Goal: Task Accomplishment & Management: Complete application form

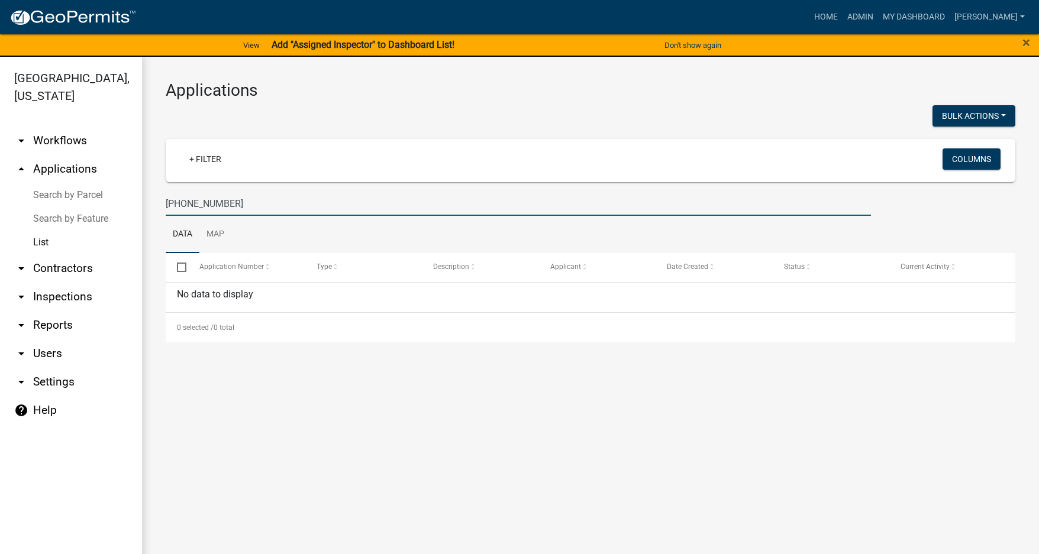
drag, startPoint x: 240, startPoint y: 200, endPoint x: 118, endPoint y: 205, distance: 121.9
click at [119, 204] on div "Jasper County, South Carolina arrow_drop_down Workflows List arrow_drop_up Appl…" at bounding box center [519, 313] width 1039 height 512
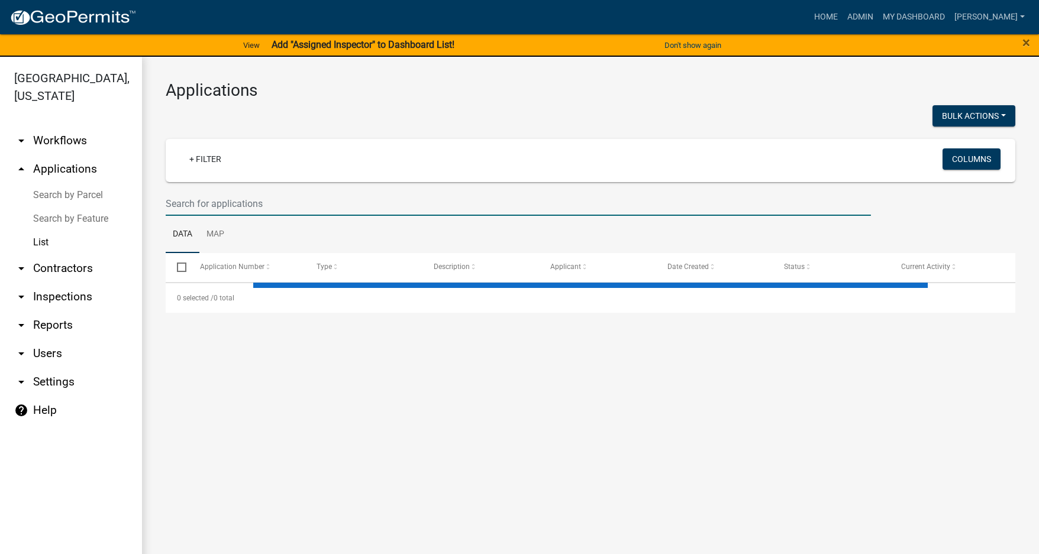
select select "3: 100"
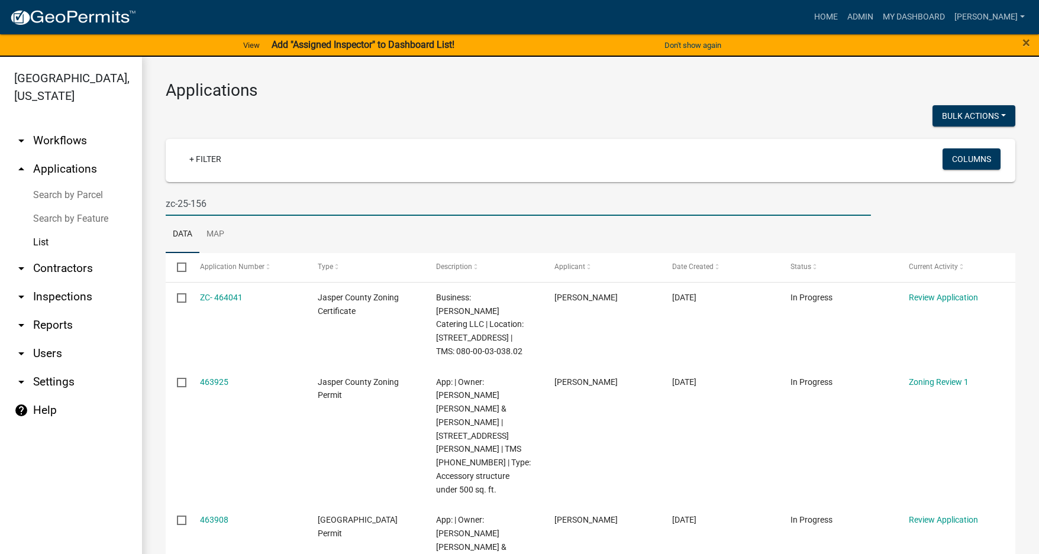
type input "zc-25-156"
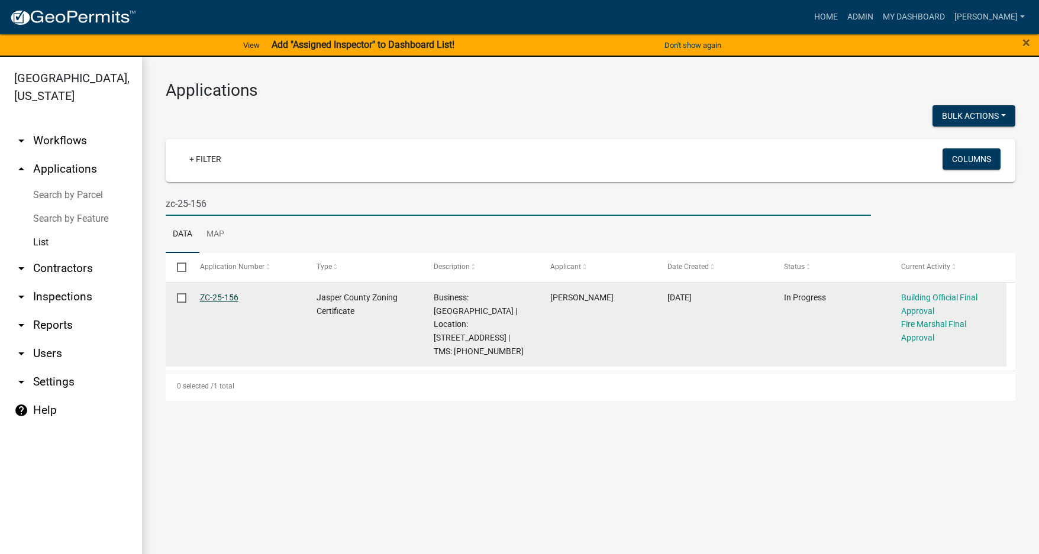
click at [226, 297] on link "ZC-25-156" at bounding box center [219, 297] width 38 height 9
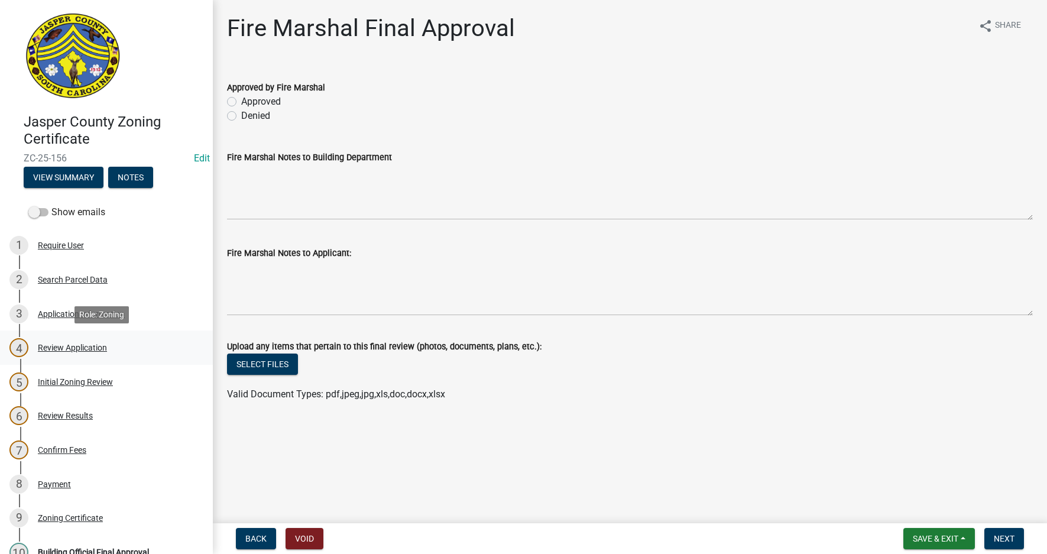
click at [72, 349] on div "Review Application" at bounding box center [72, 348] width 69 height 8
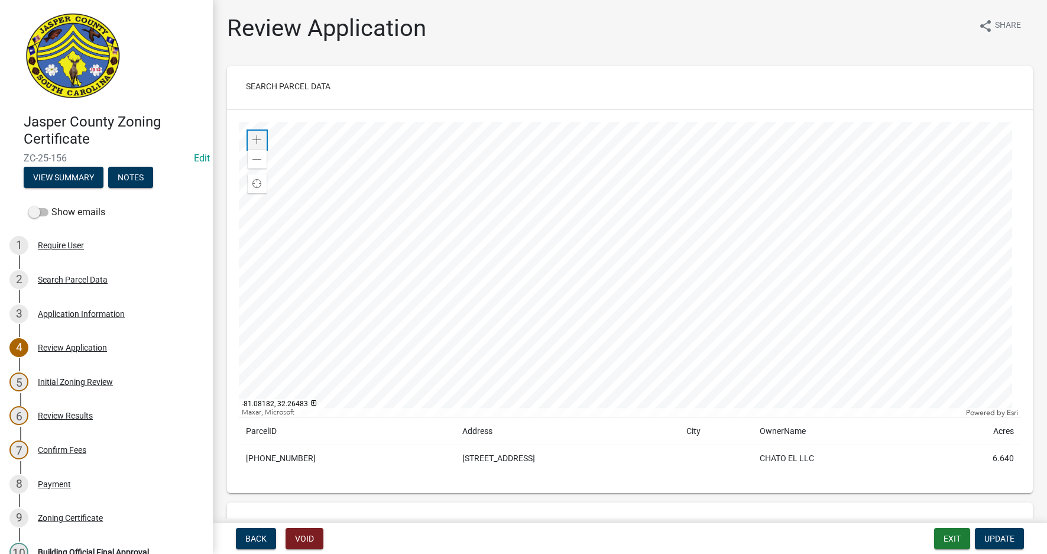
click at [257, 140] on span at bounding box center [257, 139] width 9 height 9
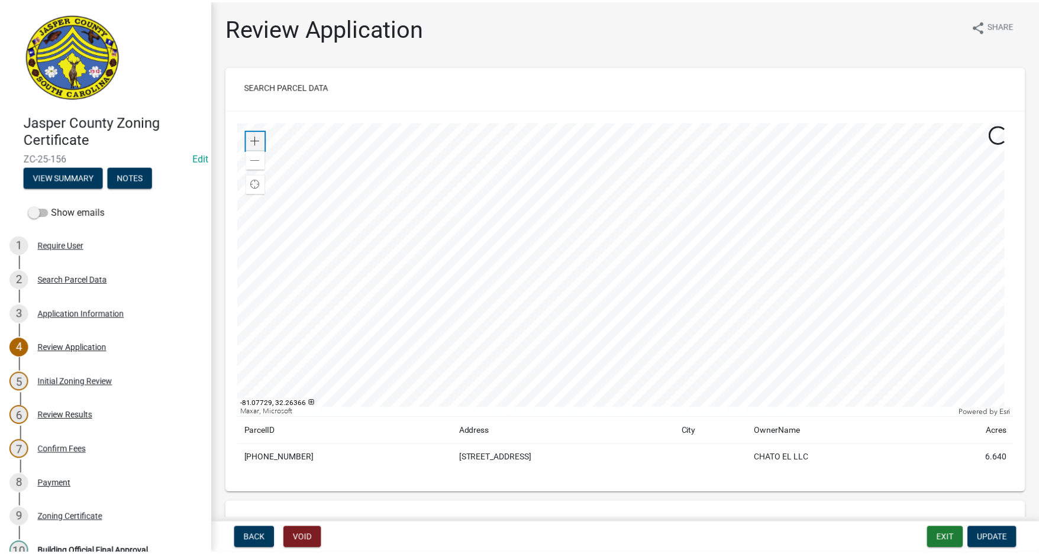
scroll to position [59, 0]
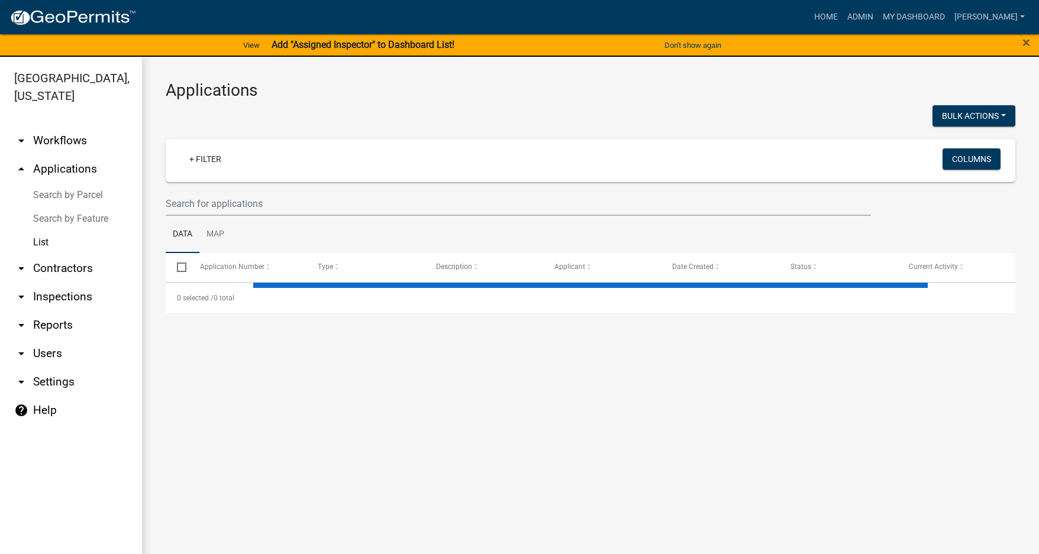
select select "3: 100"
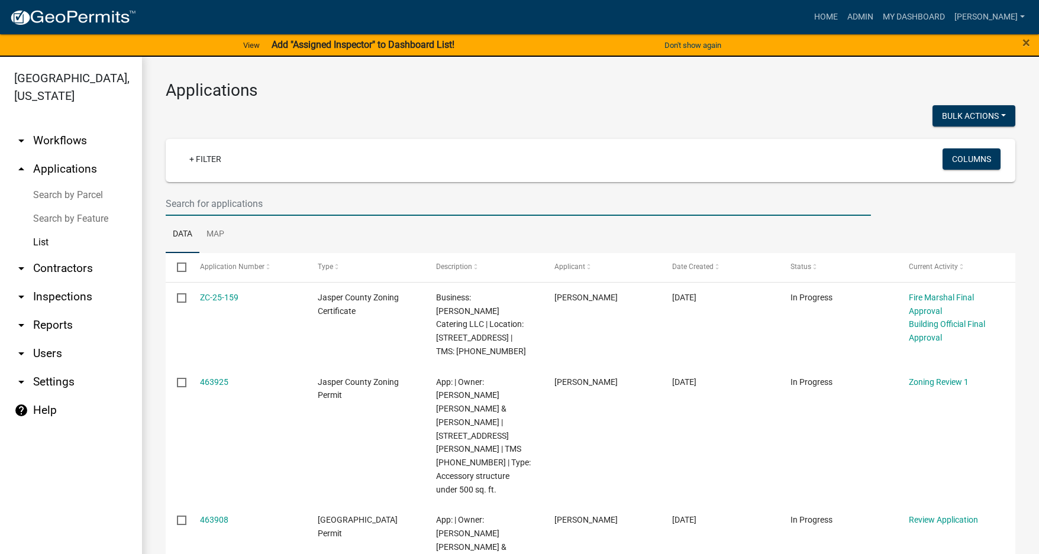
click at [200, 207] on input "text" at bounding box center [518, 204] width 705 height 24
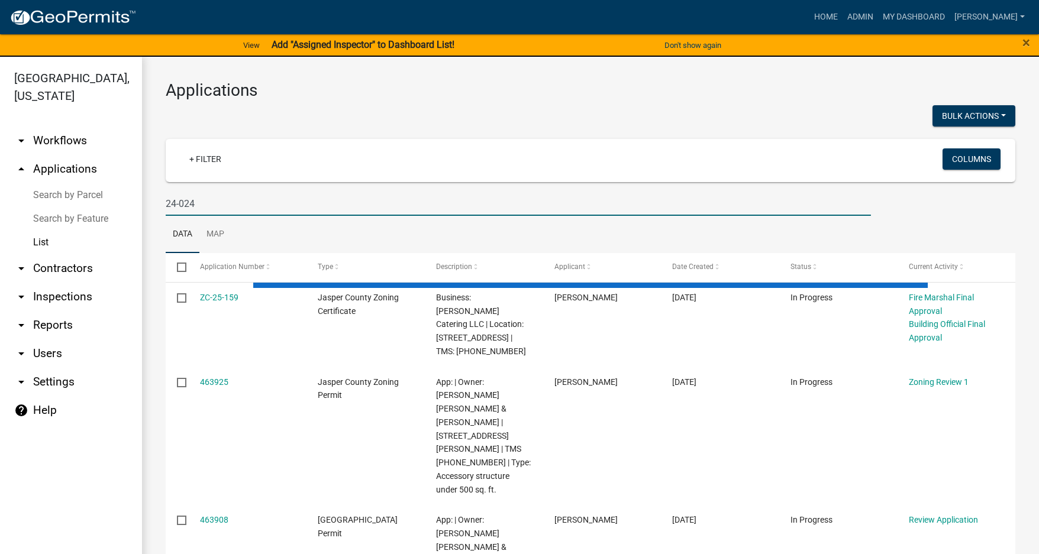
type input "24-024"
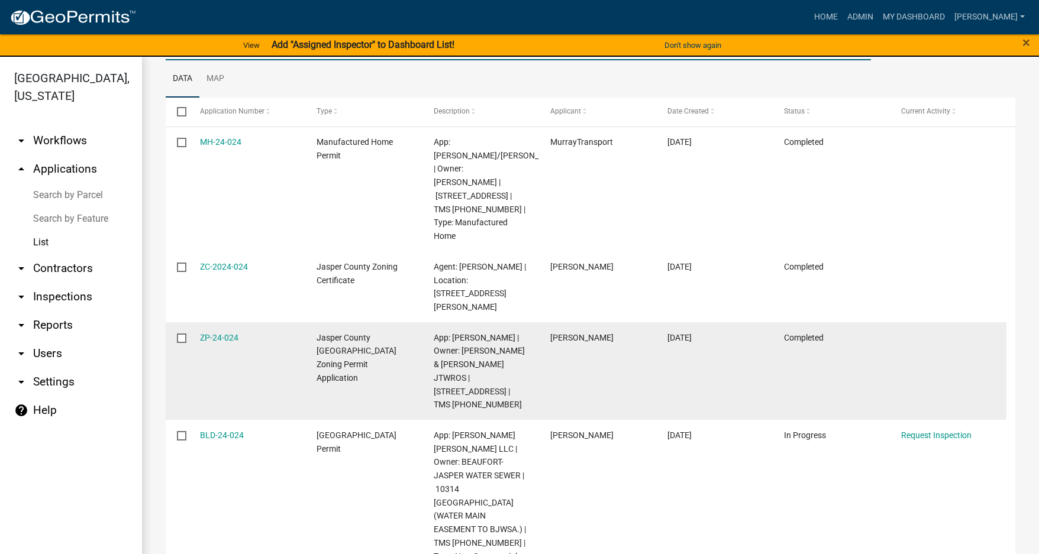
scroll to position [176, 0]
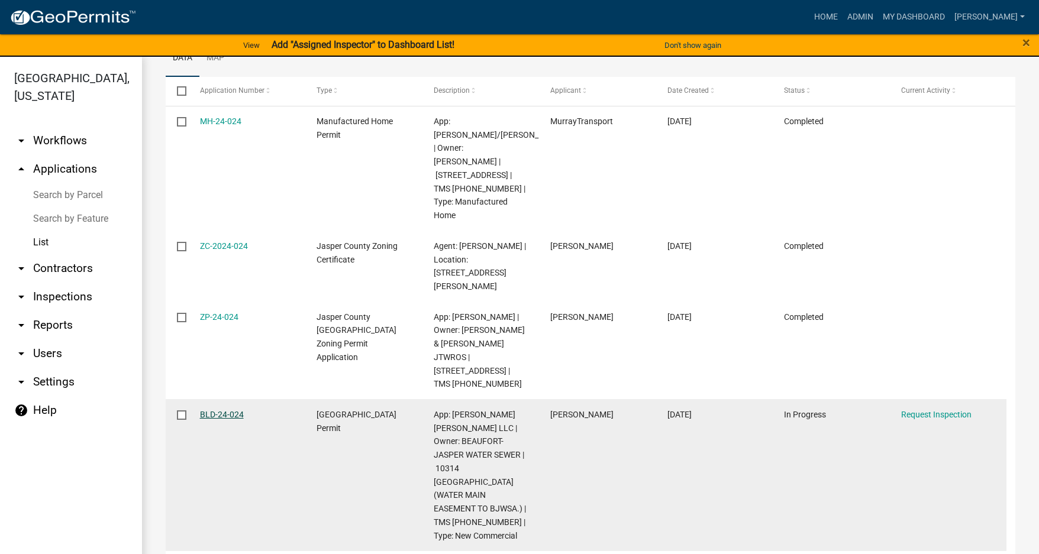
click at [216, 410] on link "BLD-24-024" at bounding box center [222, 414] width 44 height 9
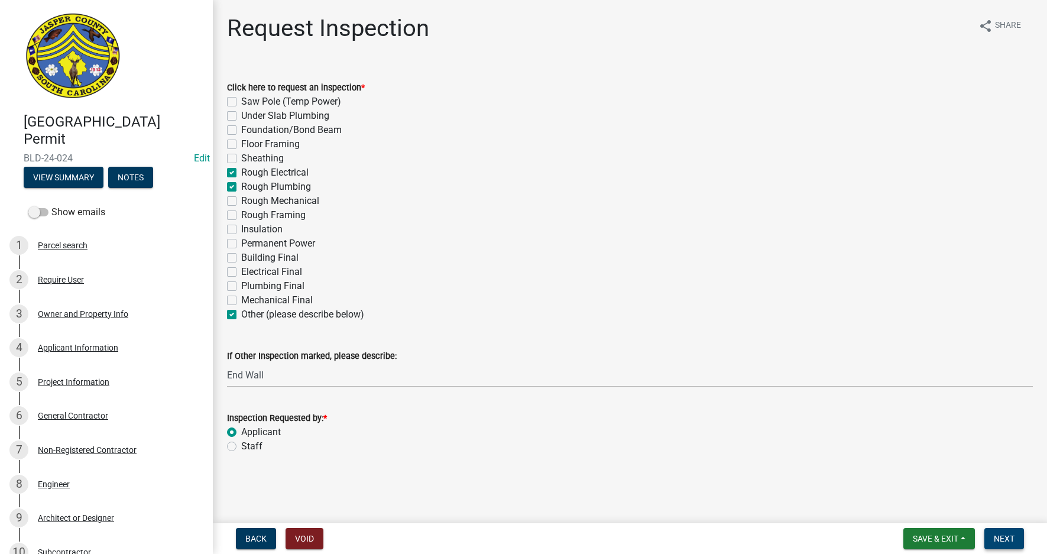
click at [1013, 538] on span "Next" at bounding box center [1004, 538] width 21 height 9
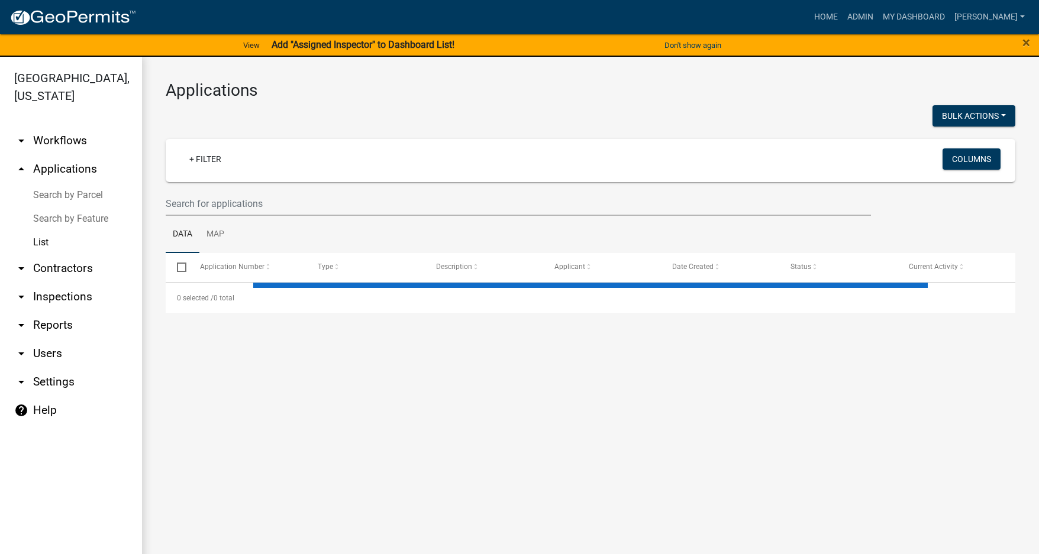
select select "3: 100"
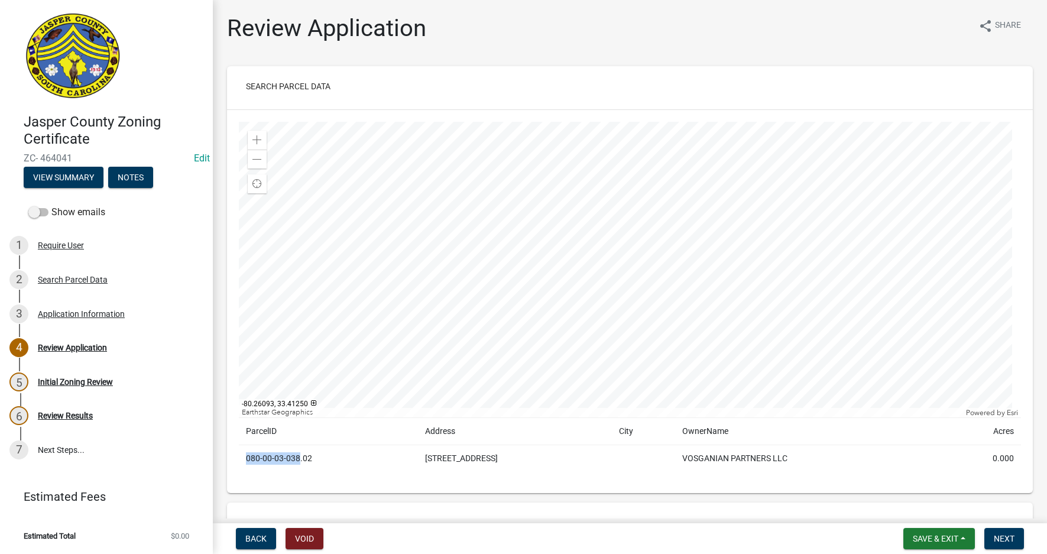
drag, startPoint x: 247, startPoint y: 457, endPoint x: 299, endPoint y: 457, distance: 51.5
click at [299, 457] on td "080-00-03-038.02" at bounding box center [328, 458] width 179 height 27
copy td "080-00-03-038"
click at [61, 281] on div "Search Parcel Data" at bounding box center [73, 280] width 70 height 8
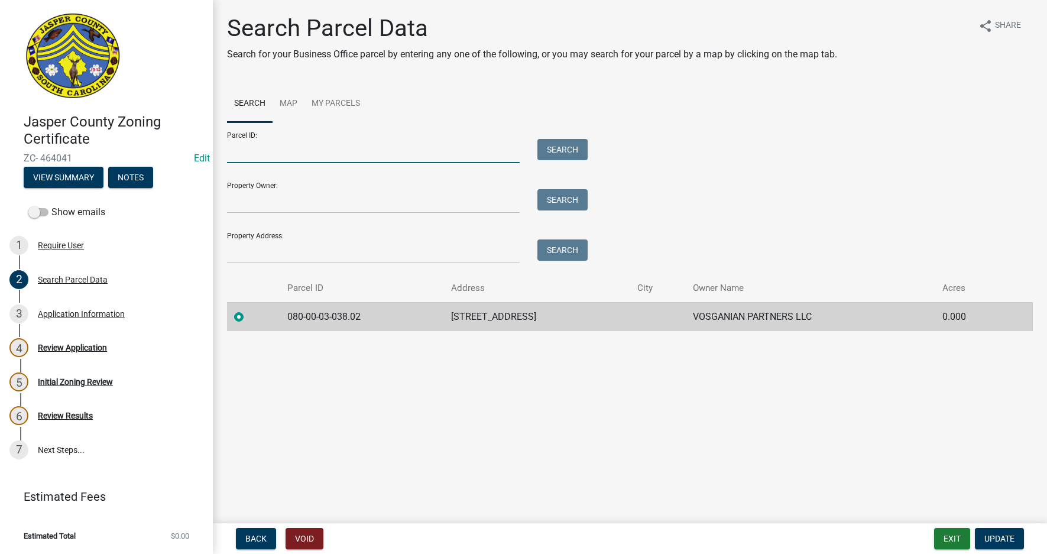
click at [238, 159] on input "Parcel ID:" at bounding box center [373, 151] width 293 height 24
paste input "080-00-03-038"
type input "080-00-03-038"
click at [569, 148] on button "Search" at bounding box center [563, 149] width 50 height 21
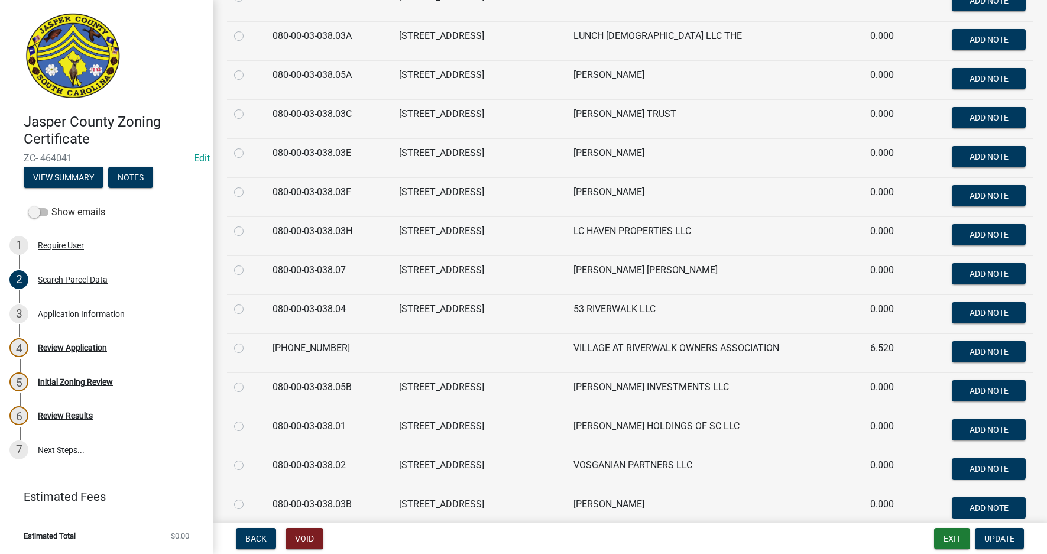
scroll to position [355, 0]
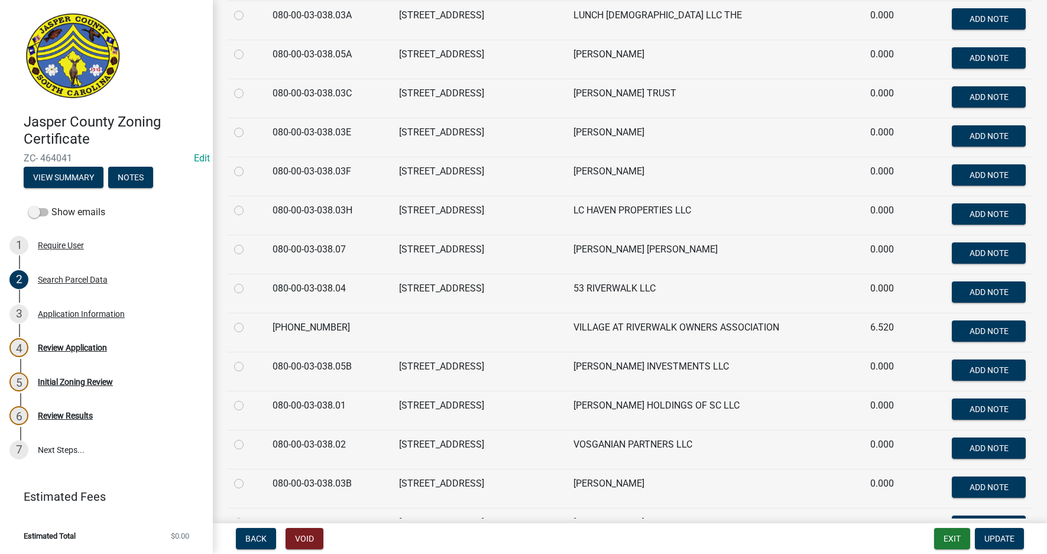
click at [248, 321] on label at bounding box center [248, 321] width 0 height 0
click at [248, 326] on input "radio" at bounding box center [252, 325] width 8 height 8
radio input "true"
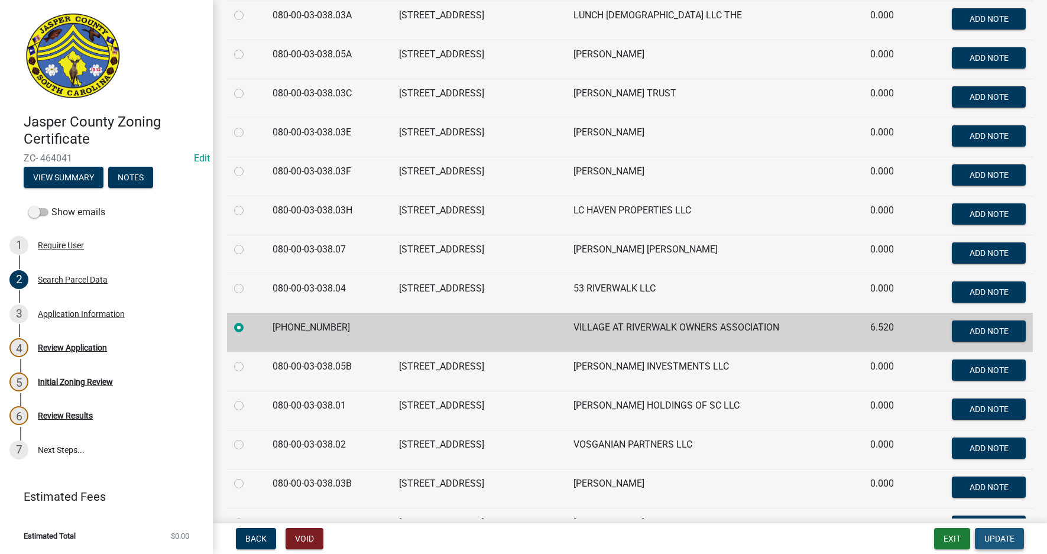
drag, startPoint x: 987, startPoint y: 533, endPoint x: 966, endPoint y: 523, distance: 23.3
click at [986, 533] on button "Update" at bounding box center [999, 538] width 49 height 21
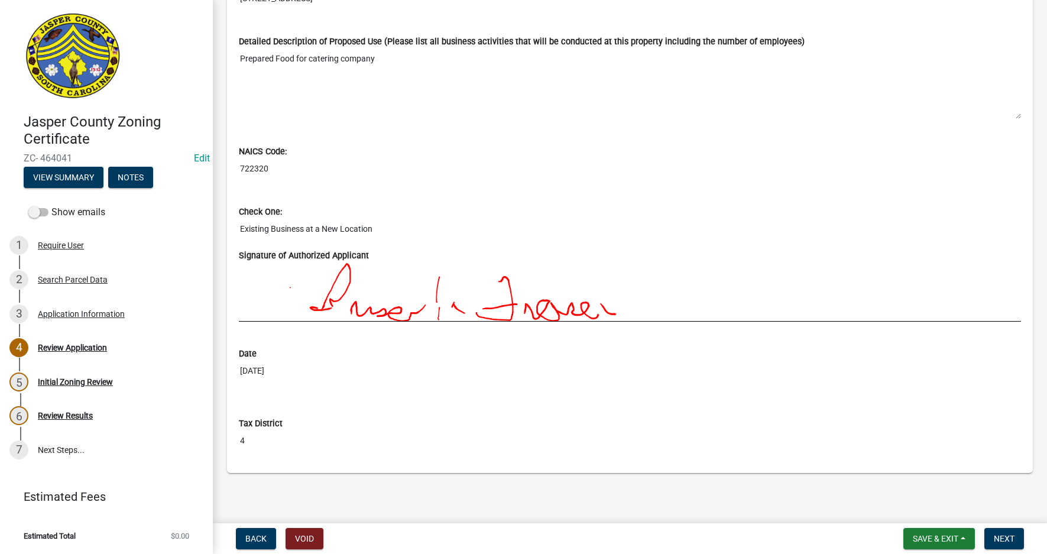
scroll to position [1012, 0]
click at [1011, 535] on span "Next" at bounding box center [1004, 538] width 21 height 9
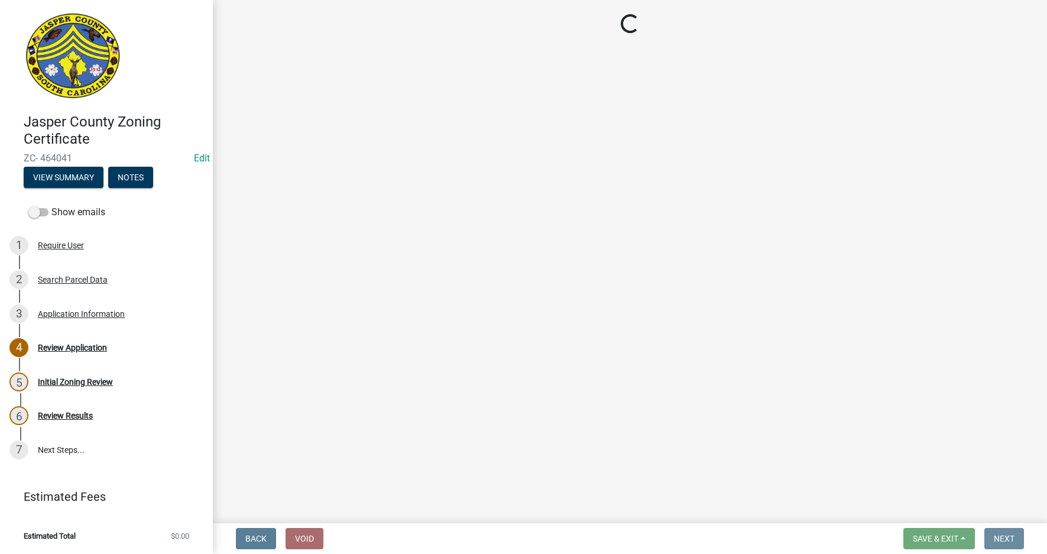
scroll to position [0, 0]
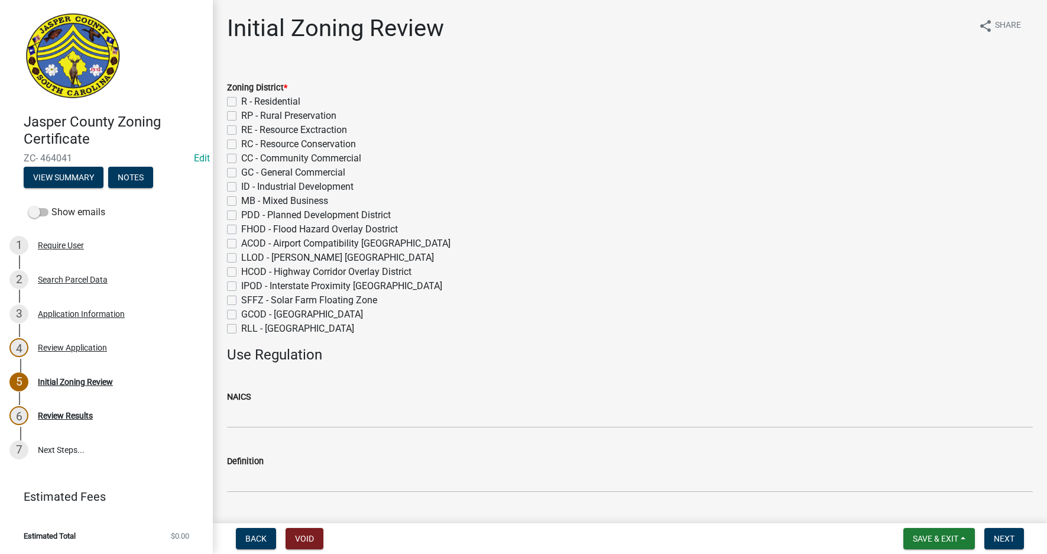
click at [241, 172] on label "GC - General Commercial" at bounding box center [293, 173] width 104 height 14
click at [241, 172] on input "GC - General Commercial" at bounding box center [245, 170] width 8 height 8
checkbox input "true"
checkbox input "false"
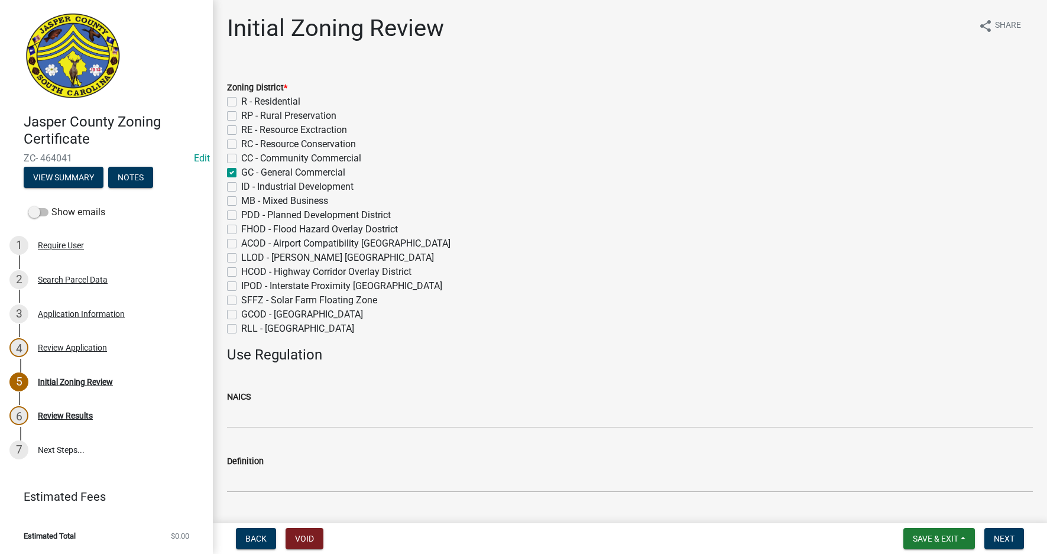
checkbox input "false"
checkbox input "true"
checkbox input "false"
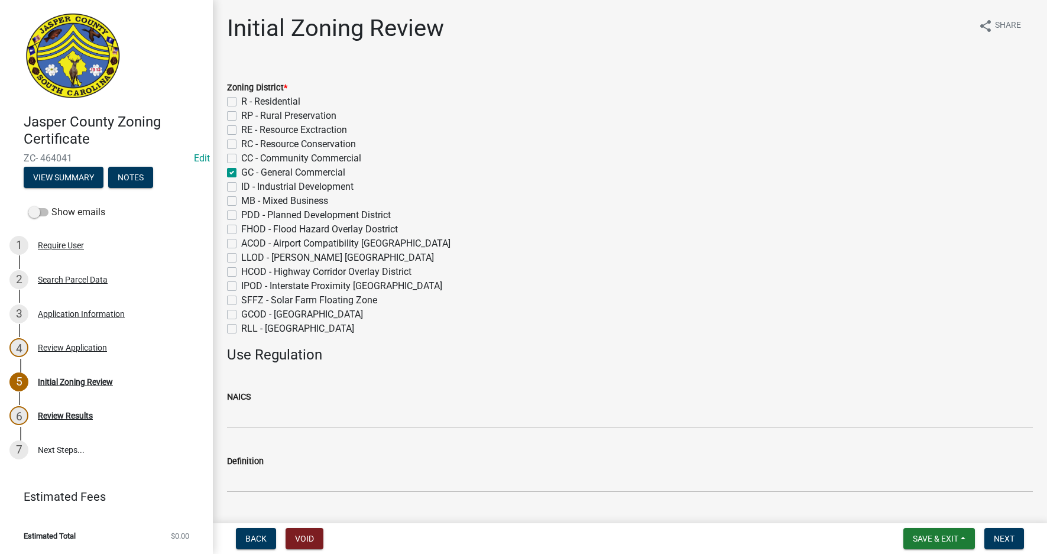
checkbox input "false"
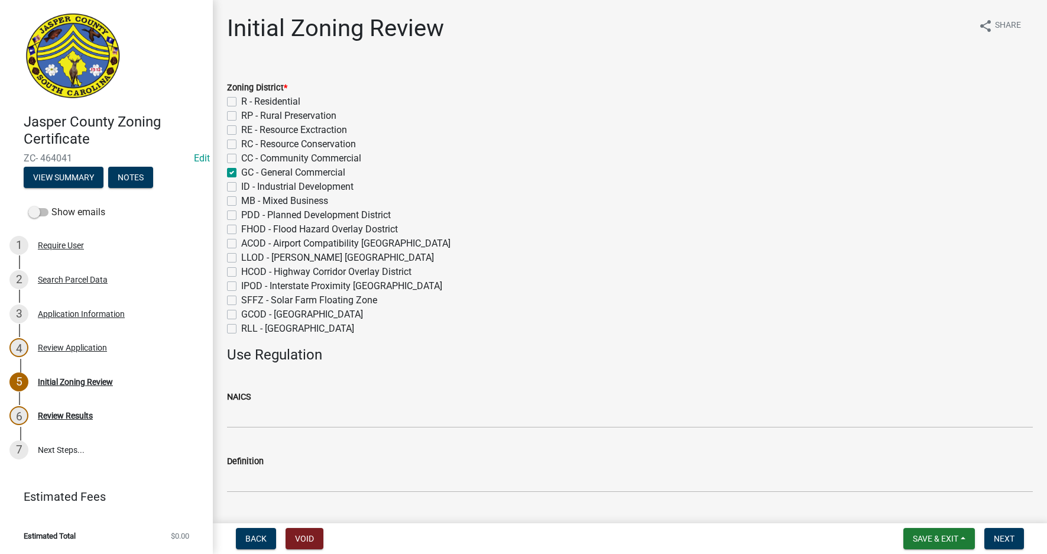
checkbox input "false"
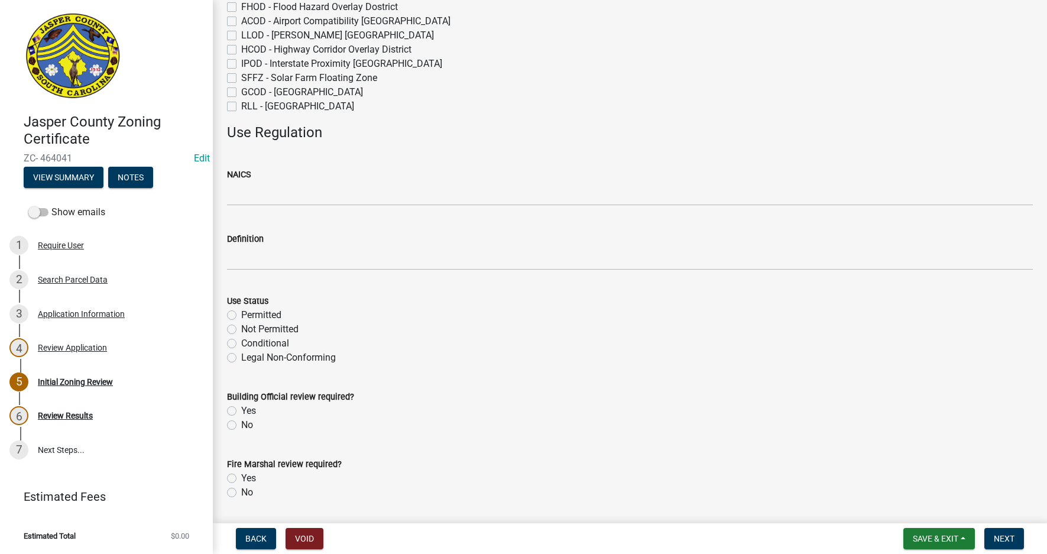
scroll to position [237, 0]
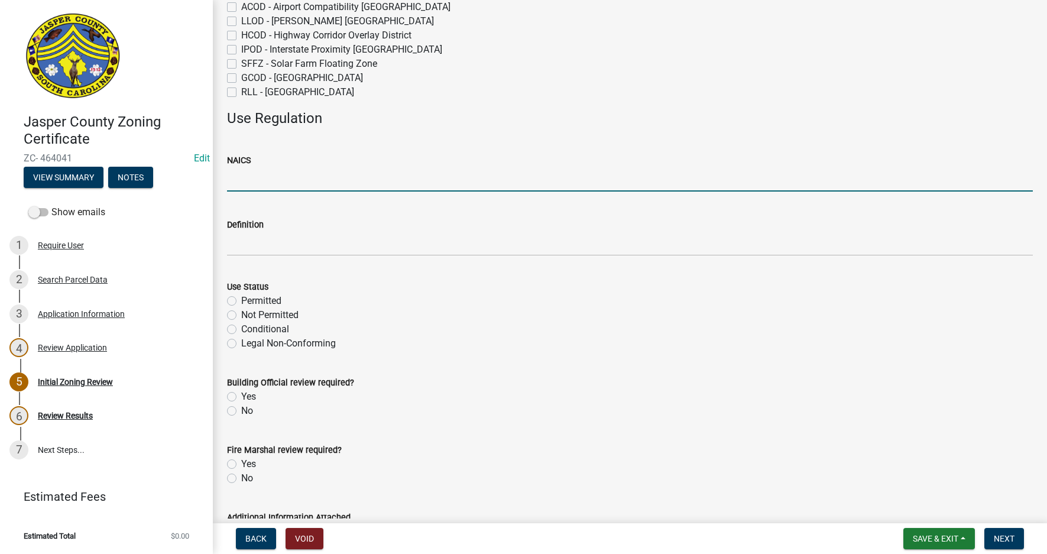
click at [242, 181] on input "NAICS" at bounding box center [630, 179] width 806 height 24
paste input "722320 Caterers"
type input "722320 Caterers"
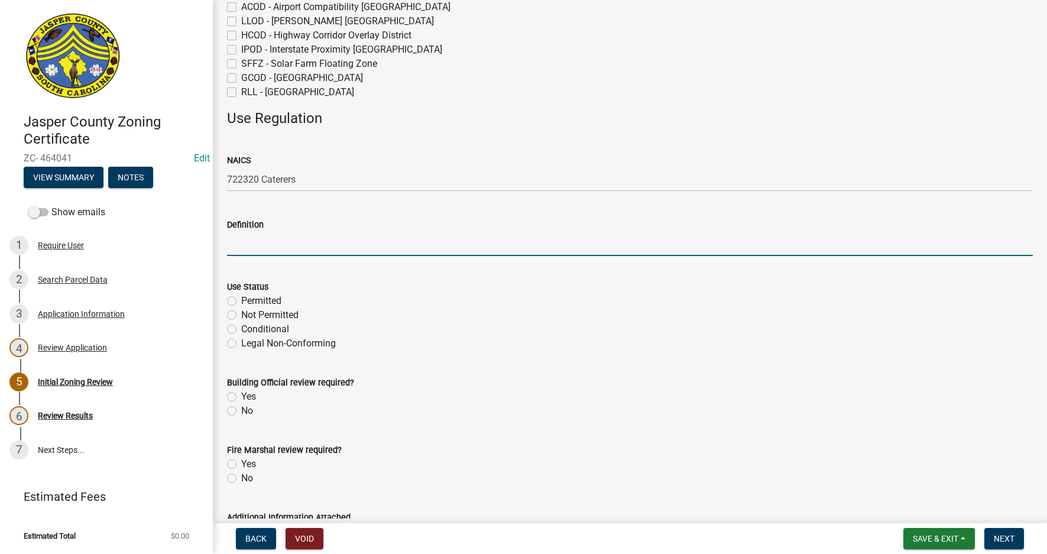
click at [258, 243] on input "Definition" at bounding box center [630, 244] width 806 height 24
paste input "722320 Caterers"
type input "722320 Caterers"
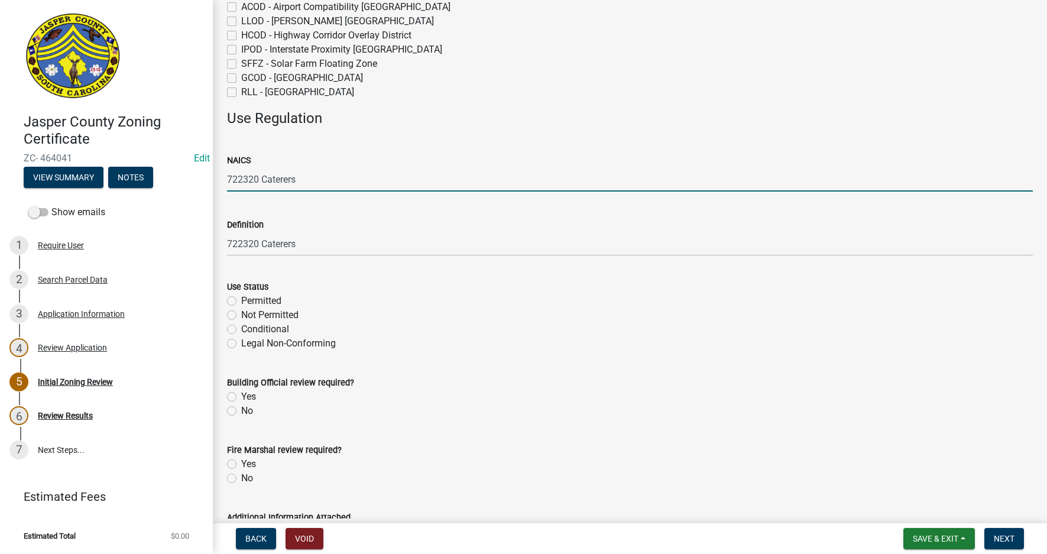
drag, startPoint x: 261, startPoint y: 180, endPoint x: 318, endPoint y: 183, distance: 57.4
click at [318, 183] on input "722320 Caterers" at bounding box center [630, 179] width 806 height 24
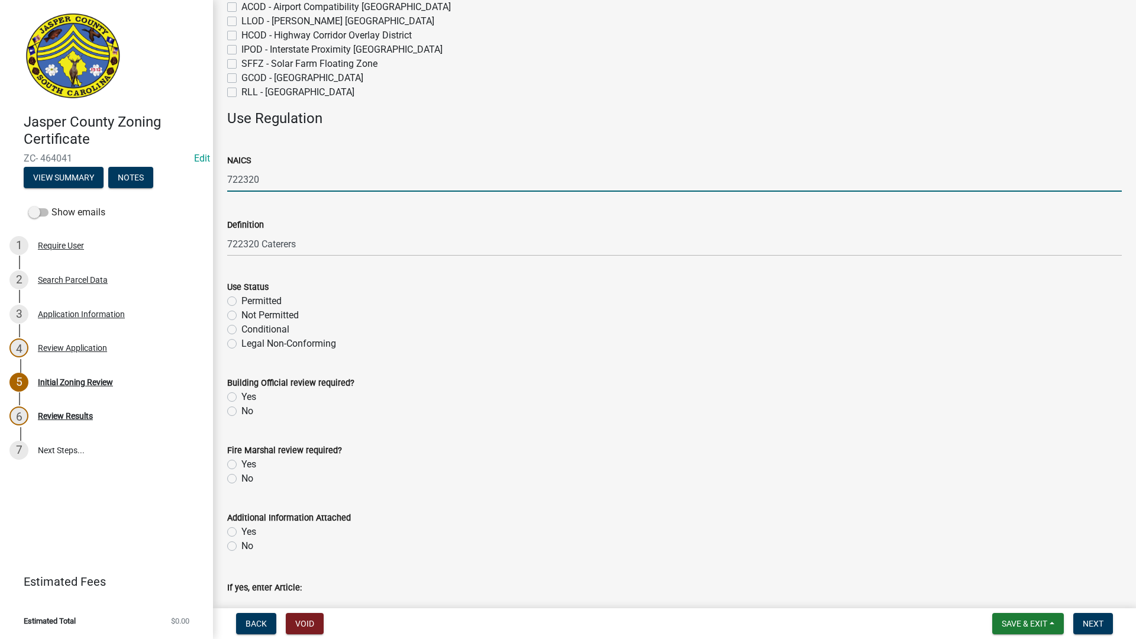
click at [283, 189] on input "722320" at bounding box center [674, 179] width 894 height 24
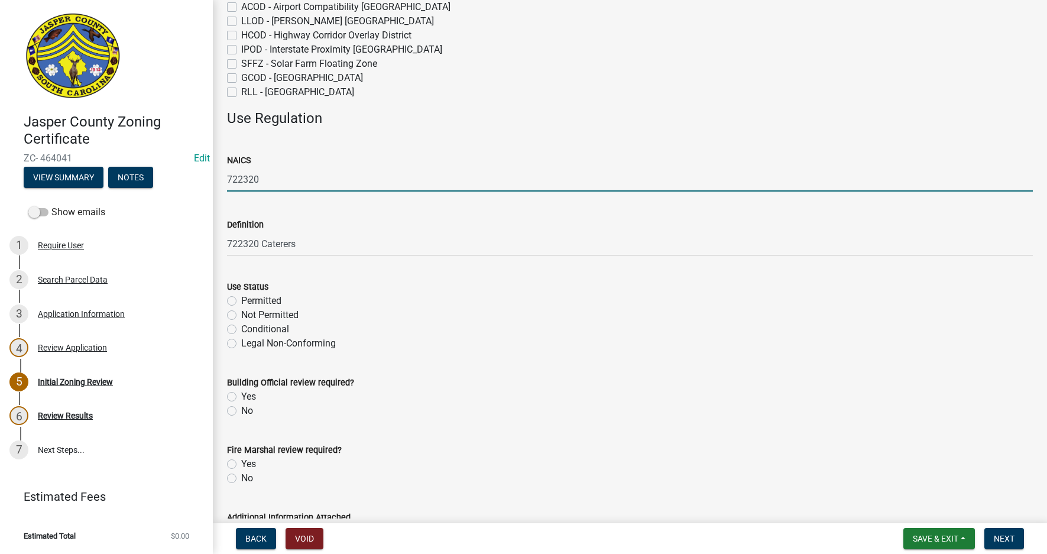
type input "722320"
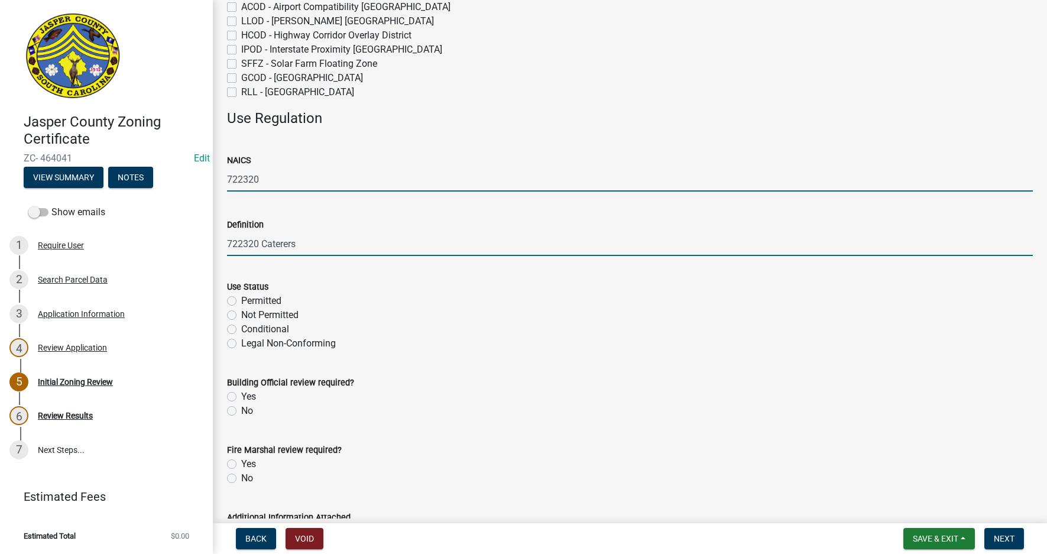
click at [227, 242] on input "722320 Caterers" at bounding box center [630, 244] width 806 height 24
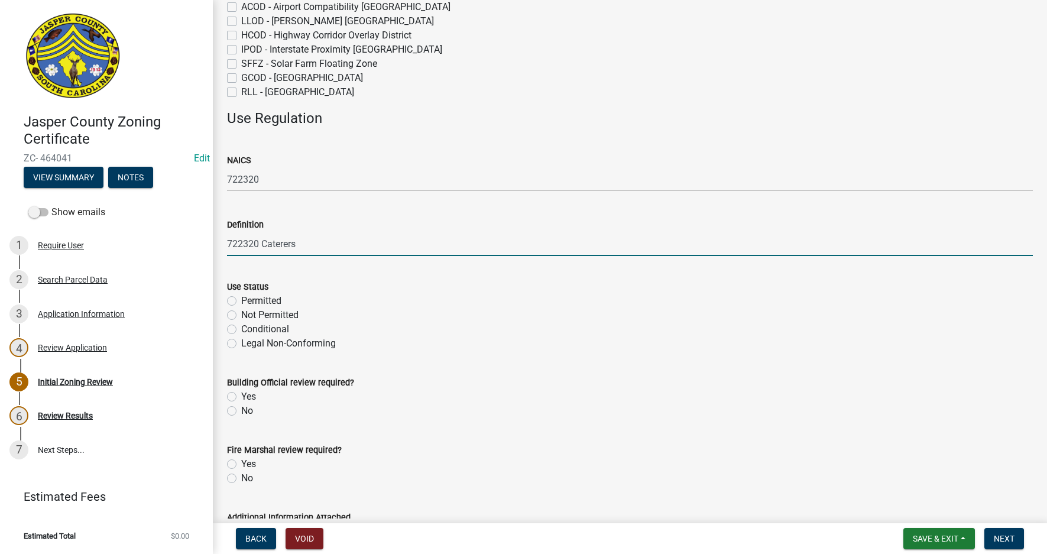
drag, startPoint x: 227, startPoint y: 242, endPoint x: 261, endPoint y: 242, distance: 34.3
click at [261, 242] on input "722320 Caterers" at bounding box center [630, 244] width 806 height 24
click at [258, 242] on input "722320 Caterers" at bounding box center [630, 244] width 806 height 24
click at [225, 242] on div "Definition 722320 Caterers" at bounding box center [630, 228] width 824 height 55
click at [228, 245] on input "722320 Caterers" at bounding box center [630, 244] width 806 height 24
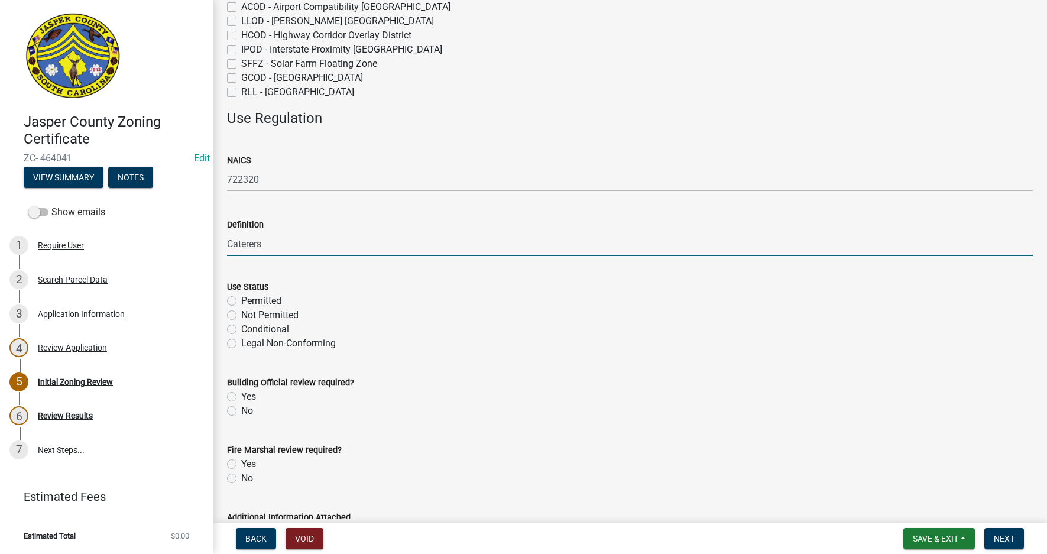
type input "Caterers"
click at [241, 300] on label "Permitted" at bounding box center [261, 301] width 40 height 14
click at [241, 300] on input "Permitted" at bounding box center [245, 298] width 8 height 8
radio input "true"
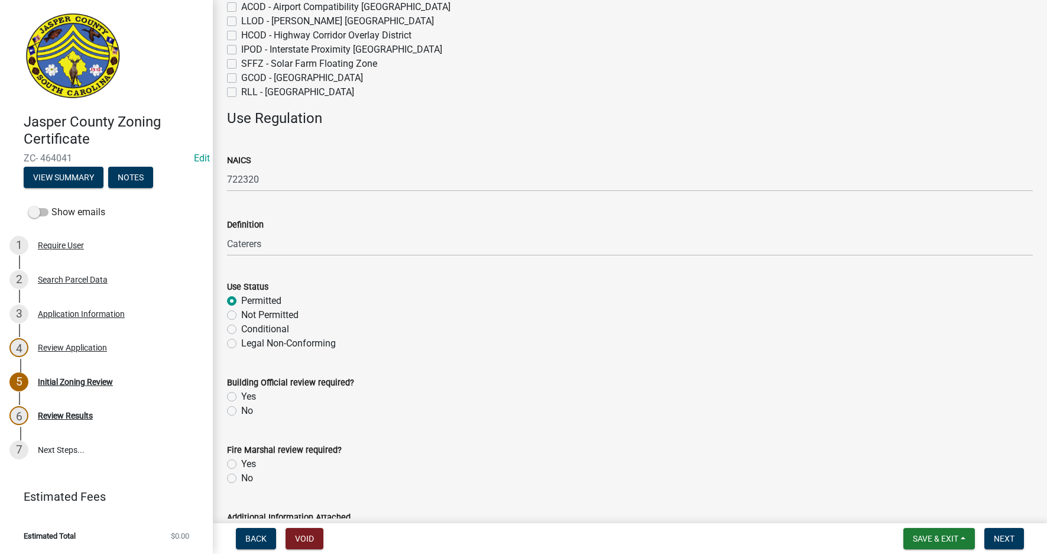
click at [241, 398] on label "Yes" at bounding box center [248, 397] width 15 height 14
click at [241, 397] on input "Yes" at bounding box center [245, 394] width 8 height 8
radio input "true"
click at [241, 464] on label "Yes" at bounding box center [248, 464] width 15 height 14
click at [241, 464] on input "Yes" at bounding box center [245, 461] width 8 height 8
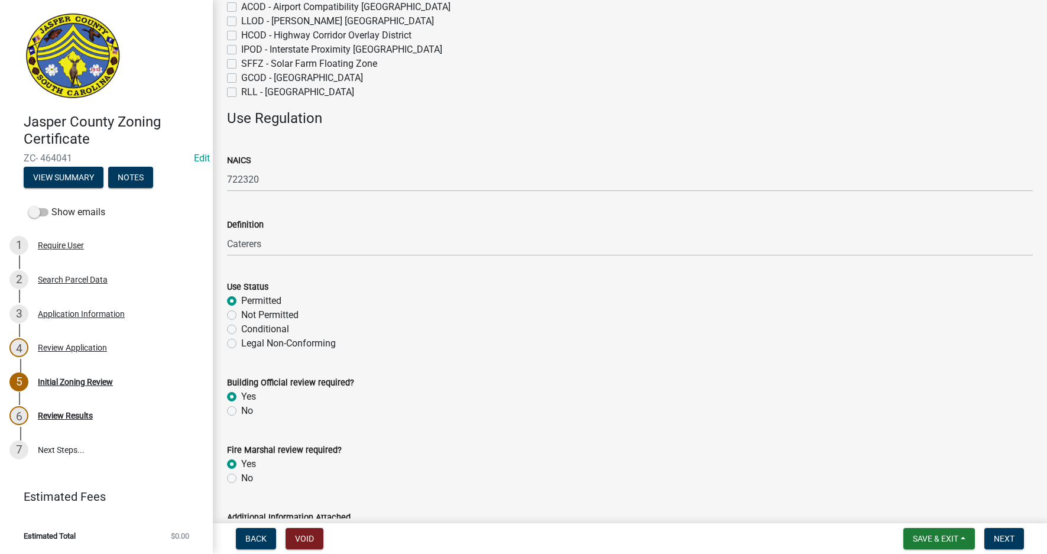
radio input "true"
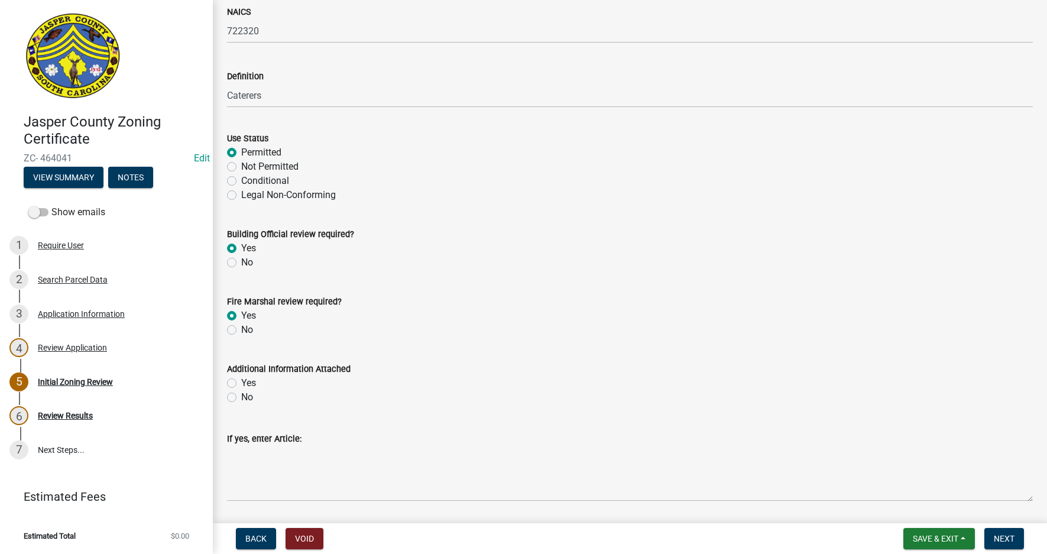
scroll to position [423, 0]
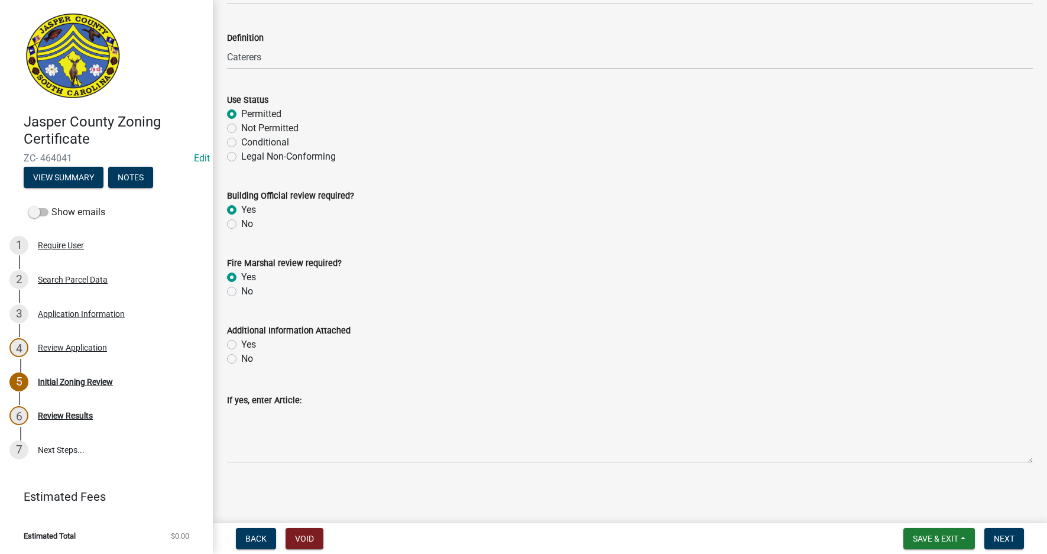
click at [241, 360] on label "No" at bounding box center [247, 359] width 12 height 14
click at [241, 360] on input "No" at bounding box center [245, 356] width 8 height 8
radio input "true"
click at [1002, 537] on span "Next" at bounding box center [1004, 538] width 21 height 9
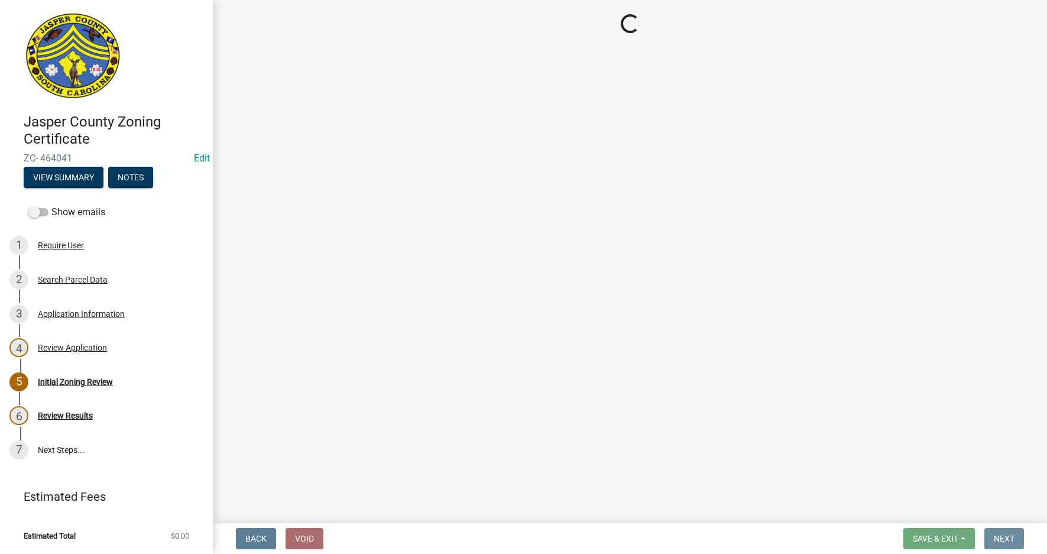
scroll to position [0, 0]
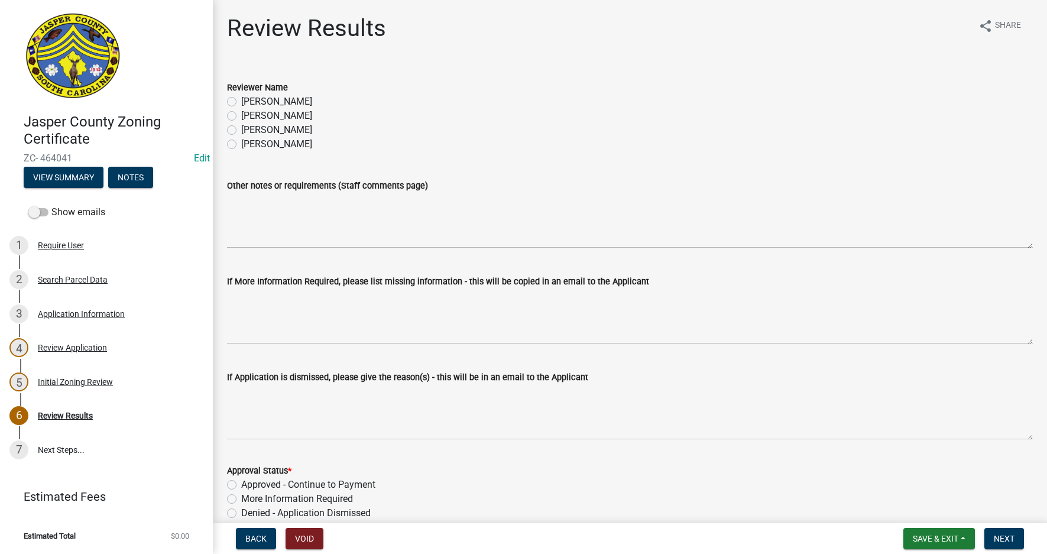
click at [241, 116] on label "[PERSON_NAME]" at bounding box center [276, 116] width 71 height 14
click at [241, 116] on input "[PERSON_NAME]" at bounding box center [245, 113] width 8 height 8
radio input "true"
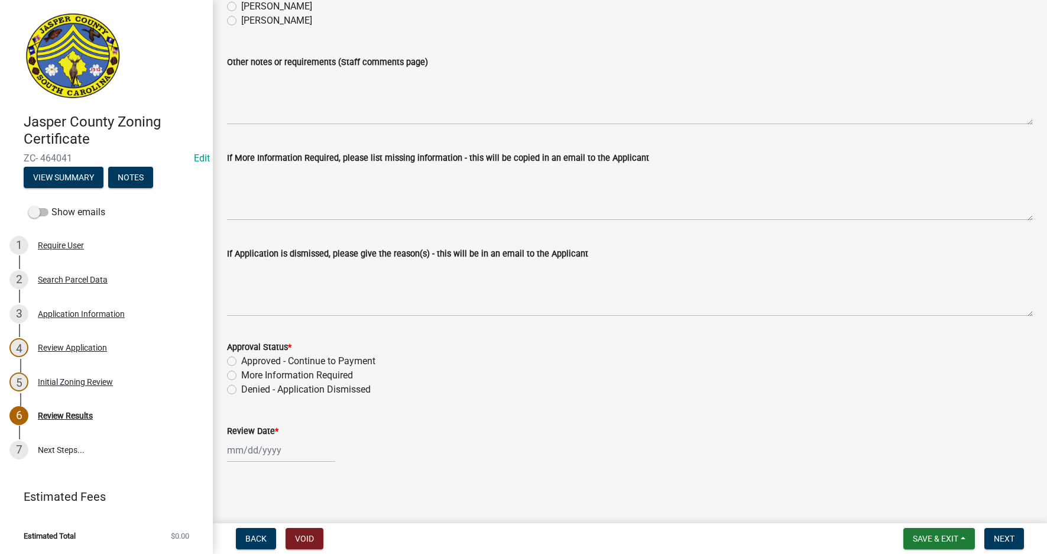
scroll to position [124, 0]
click at [241, 360] on label "Approved - Continue to Payment" at bounding box center [308, 361] width 134 height 14
click at [241, 360] on input "Approved - Continue to Payment" at bounding box center [245, 358] width 8 height 8
radio input "true"
select select "8"
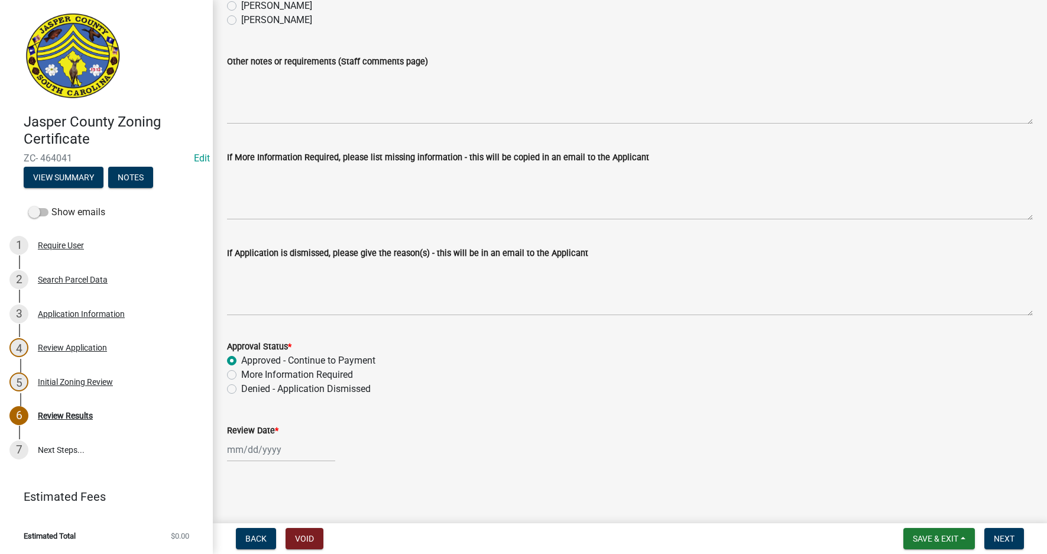
select select "2025"
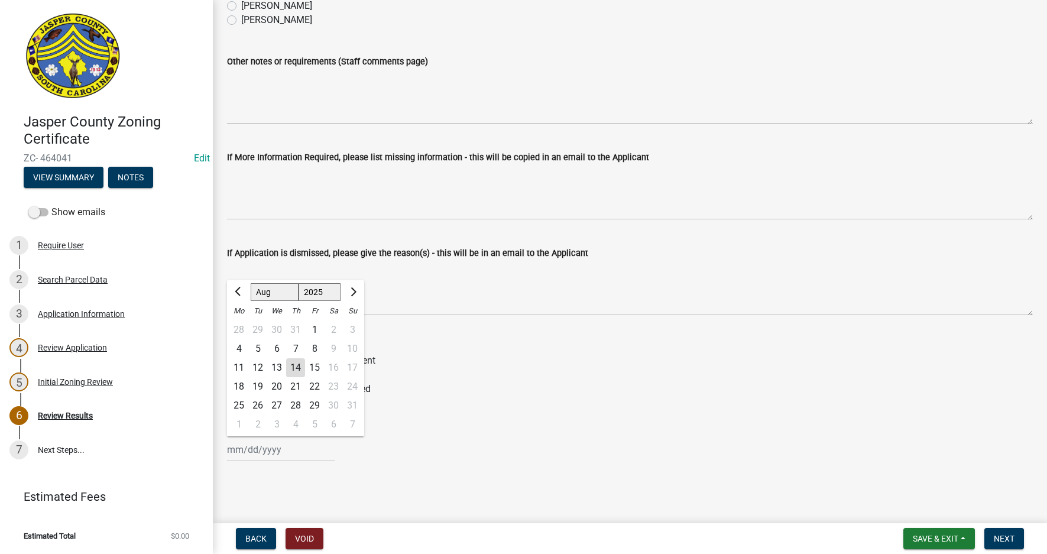
click at [252, 450] on div "Jan Feb Mar Apr May Jun Jul Aug Sep Oct Nov Dec 1525 1526 1527 1528 1529 1530 1…" at bounding box center [281, 450] width 108 height 24
click at [303, 364] on div "14" at bounding box center [295, 367] width 19 height 19
type input "[DATE]"
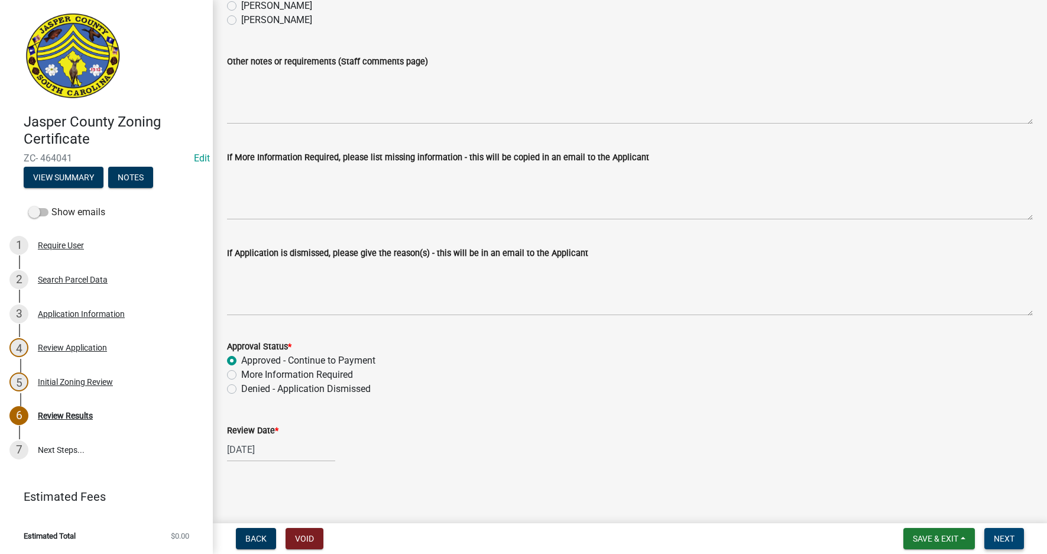
click at [1004, 534] on span "Next" at bounding box center [1004, 538] width 21 height 9
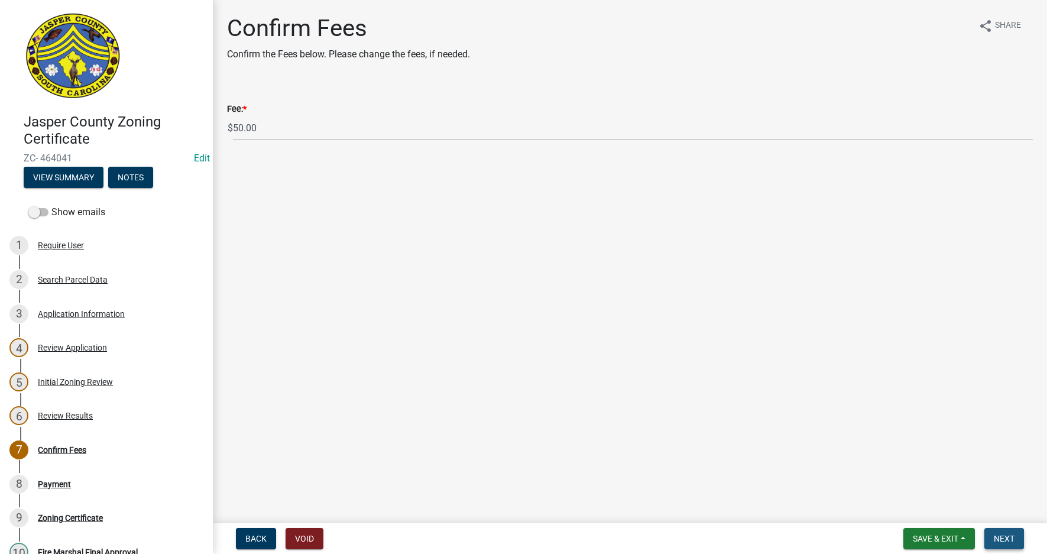
click at [1007, 535] on span "Next" at bounding box center [1004, 538] width 21 height 9
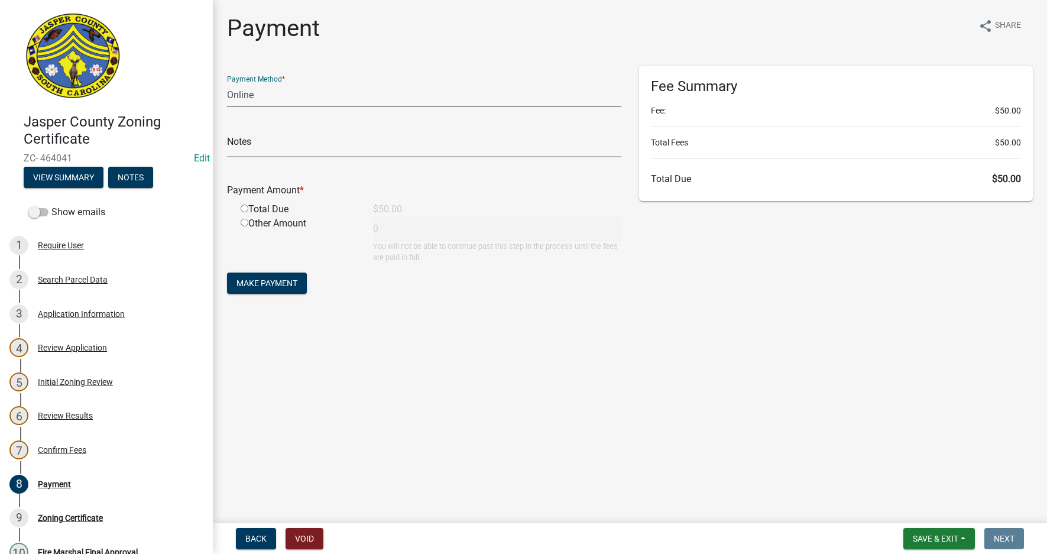
click at [251, 89] on select "Credit Card POS Check Cash Online" at bounding box center [424, 95] width 394 height 24
select select "2: 1"
click at [227, 83] on select "Credit Card POS Check Cash Online" at bounding box center [424, 95] width 394 height 24
click at [242, 208] on input "radio" at bounding box center [245, 209] width 8 height 8
radio input "true"
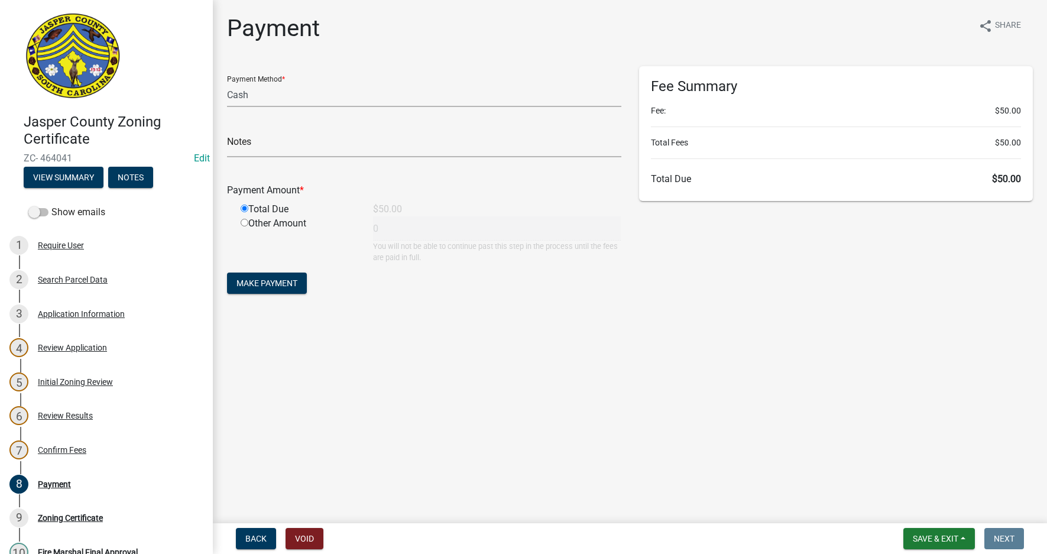
type input "50"
click at [260, 282] on span "Make Payment" at bounding box center [267, 283] width 61 height 9
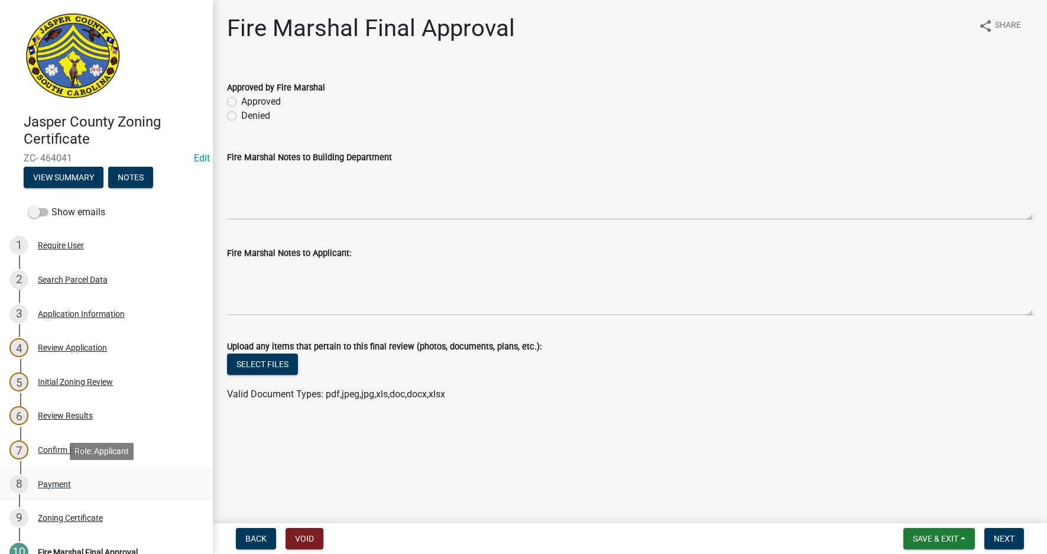
click at [57, 484] on div "Payment" at bounding box center [54, 484] width 33 height 8
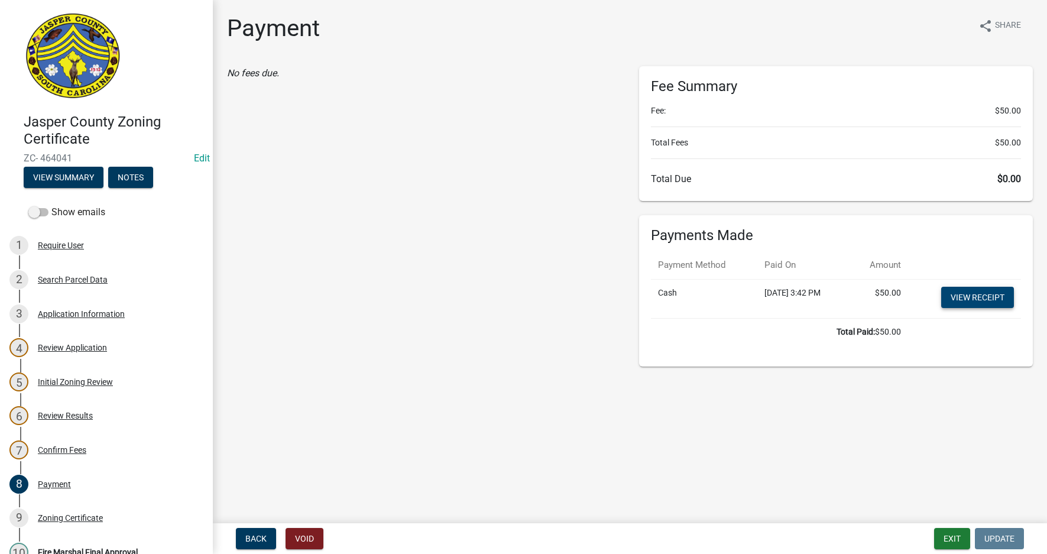
click at [989, 295] on link "View receipt" at bounding box center [978, 297] width 73 height 21
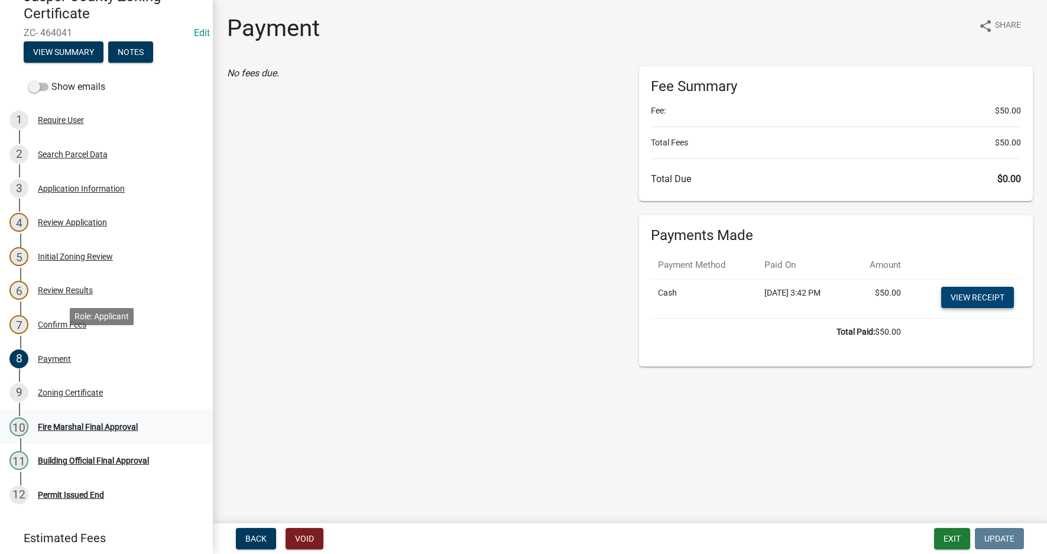
scroll to position [177, 0]
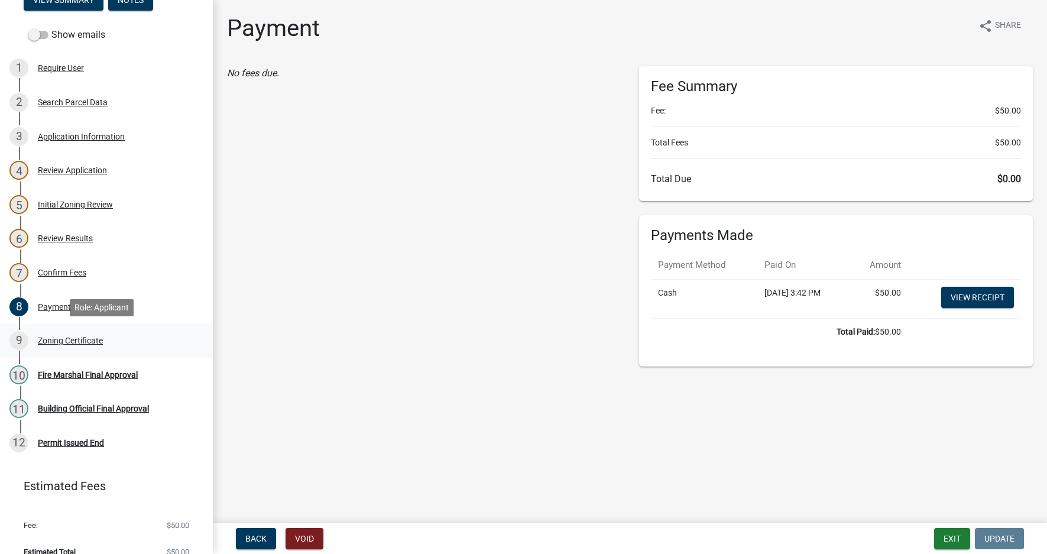
click at [88, 339] on div "Zoning Certificate" at bounding box center [70, 341] width 65 height 8
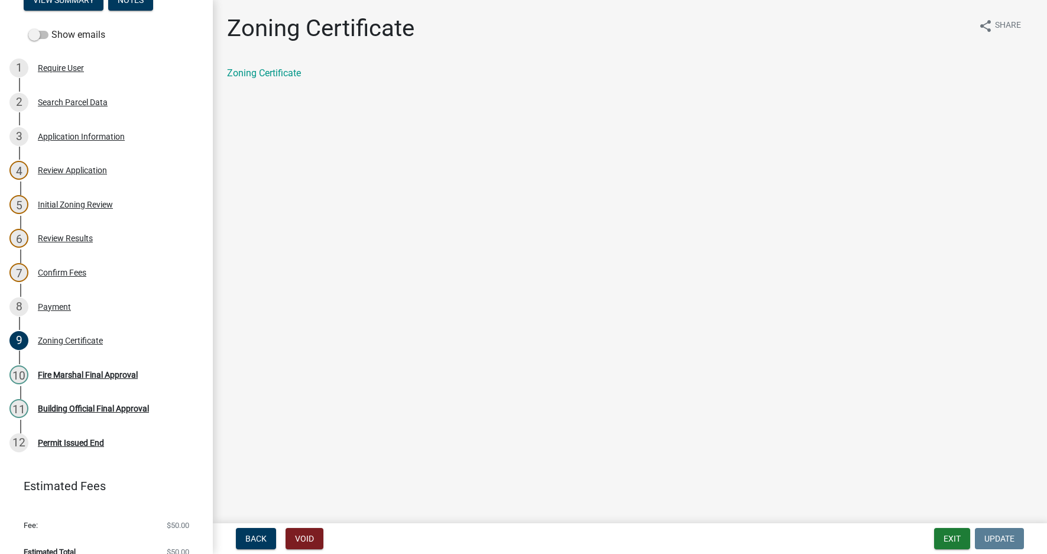
click at [254, 80] on div "Zoning Certificate" at bounding box center [630, 73] width 806 height 14
click at [258, 75] on link "Zoning Certificate" at bounding box center [264, 72] width 74 height 11
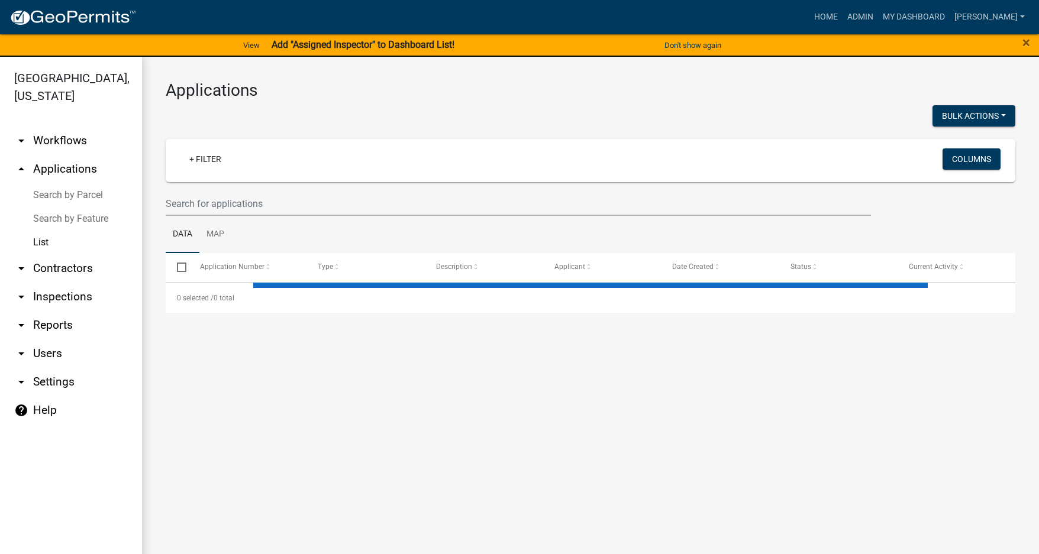
select select "3: 100"
